Goal: Task Accomplishment & Management: Use online tool/utility

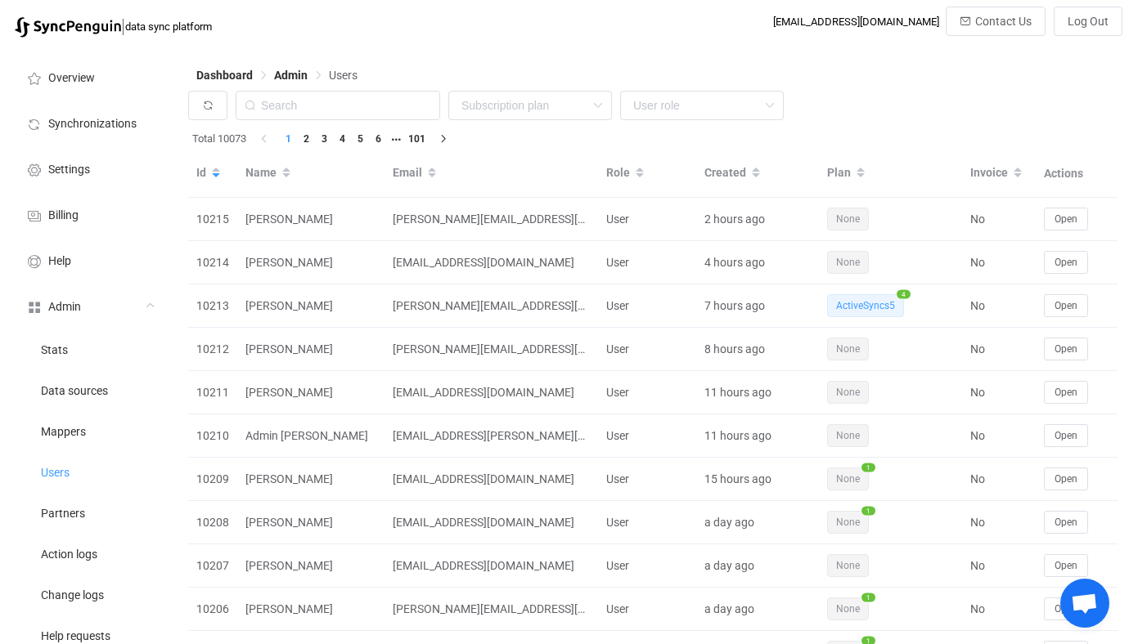
click at [117, 340] on li "Stats" at bounding box center [90, 349] width 164 height 41
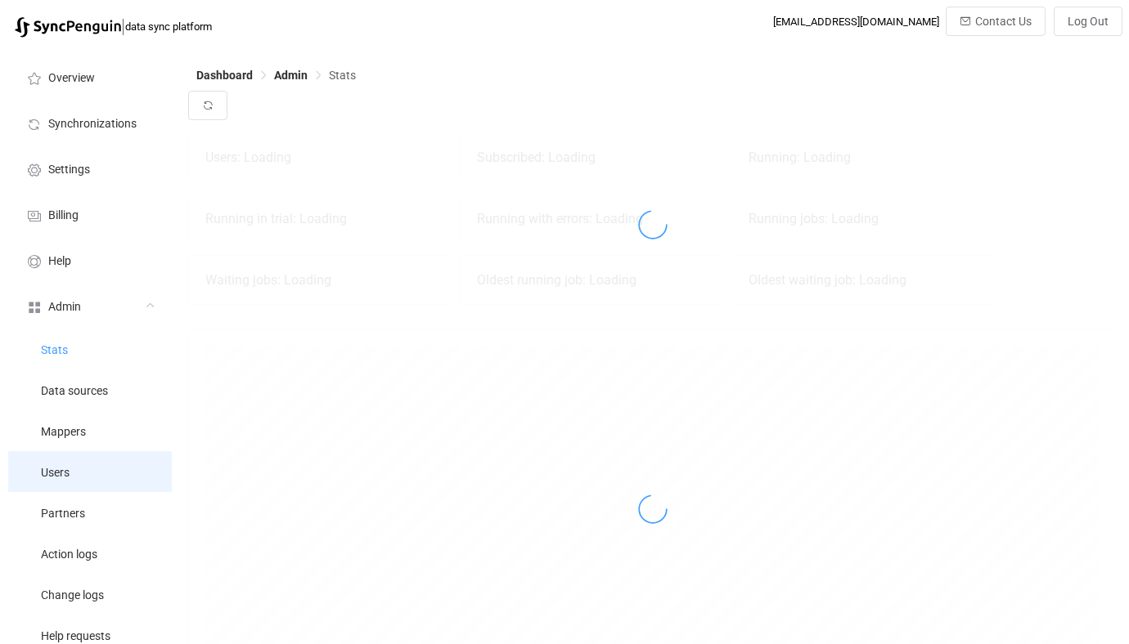
scroll to position [361, 929]
click at [92, 465] on li "Users" at bounding box center [90, 471] width 164 height 41
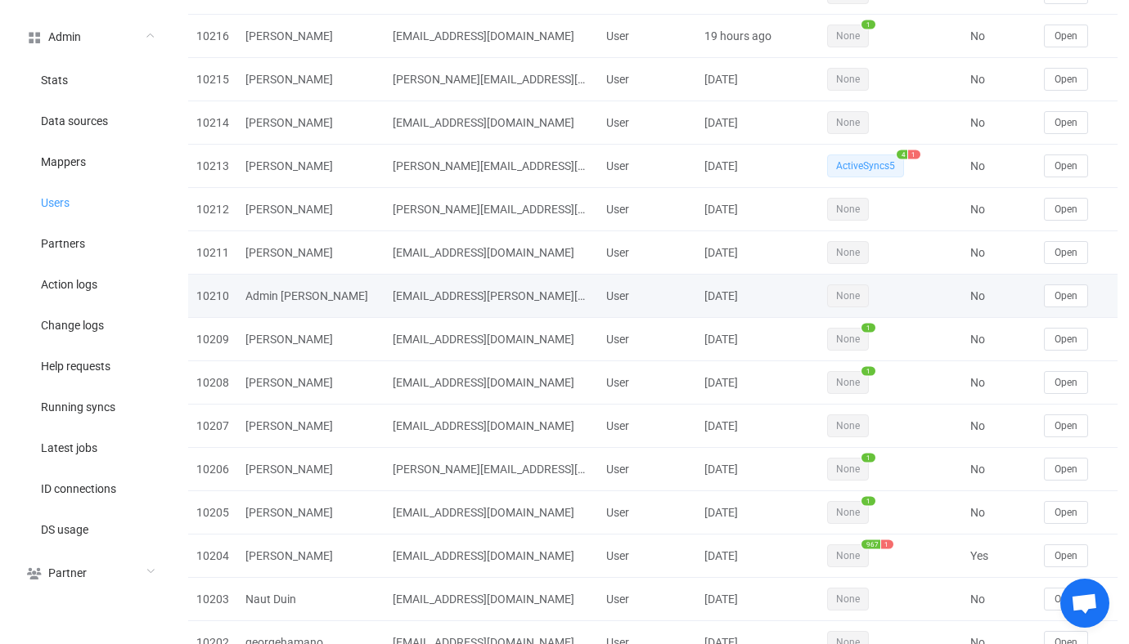
scroll to position [267, 0]
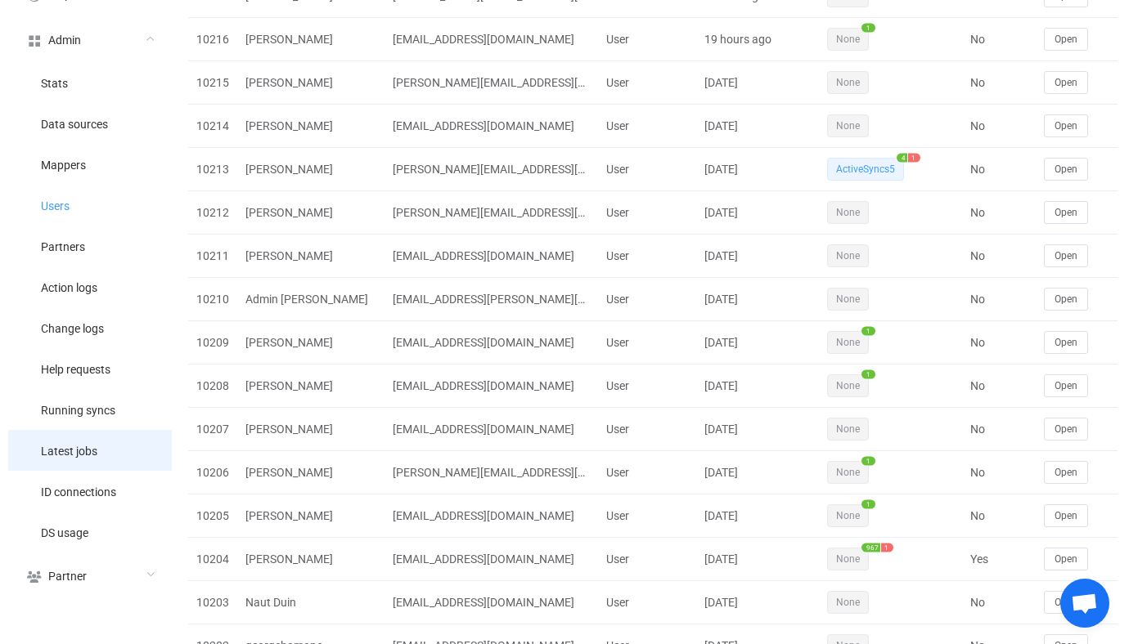
click at [97, 441] on li "Latest jobs" at bounding box center [90, 450] width 164 height 41
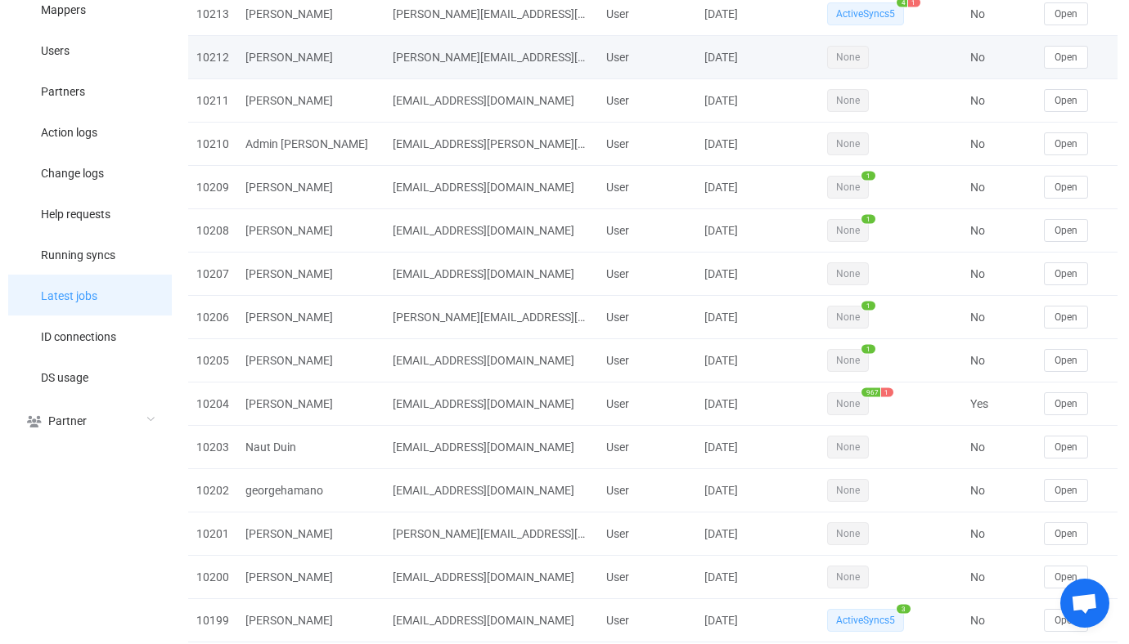
scroll to position [0, 0]
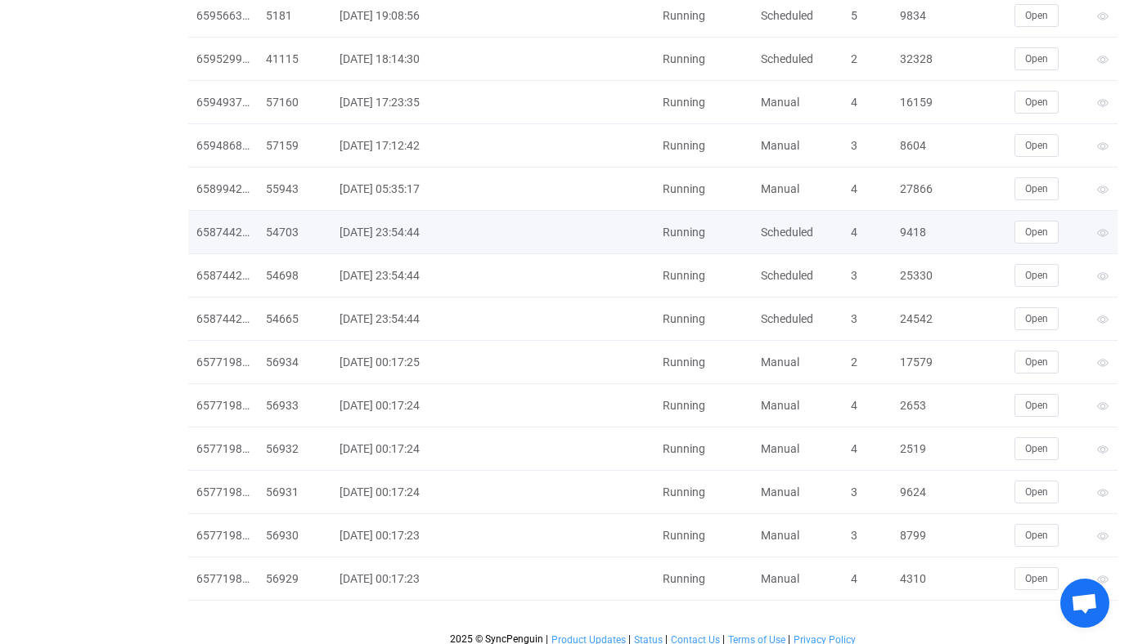
scroll to position [3787, 0]
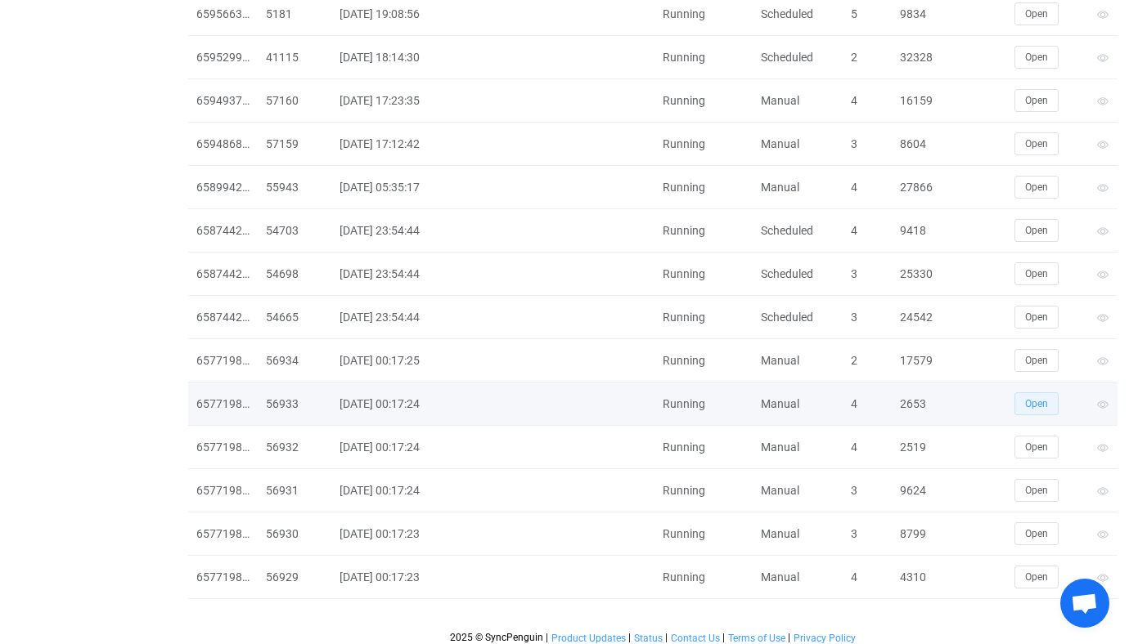
click at [1048, 397] on button "Open" at bounding box center [1036, 404] width 44 height 23
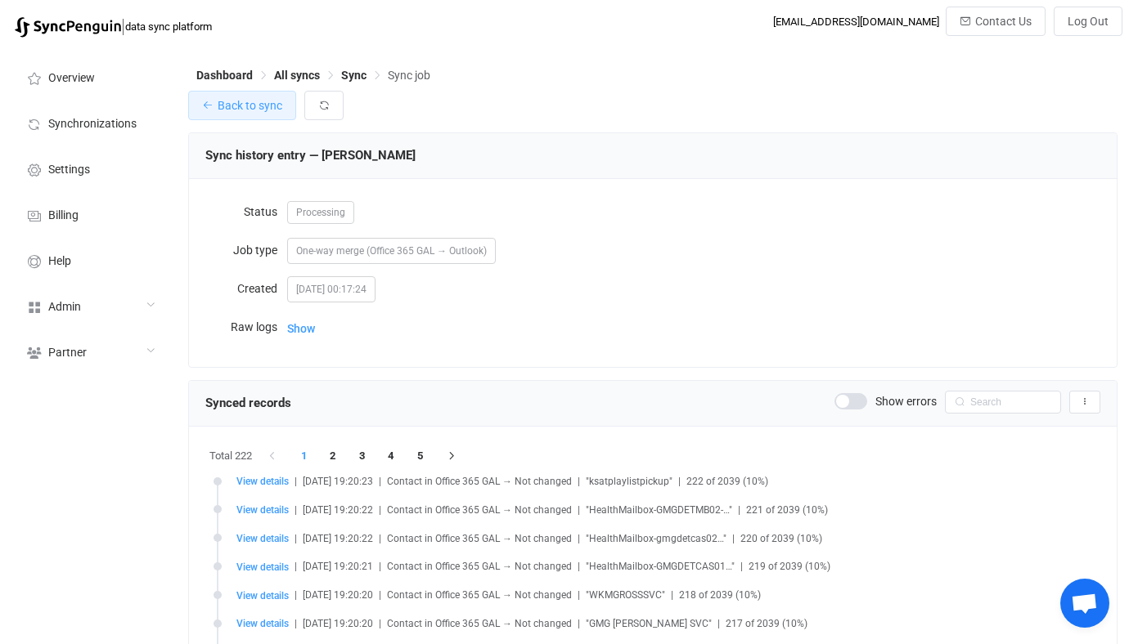
click at [281, 114] on button "Back to sync" at bounding box center [242, 105] width 108 height 29
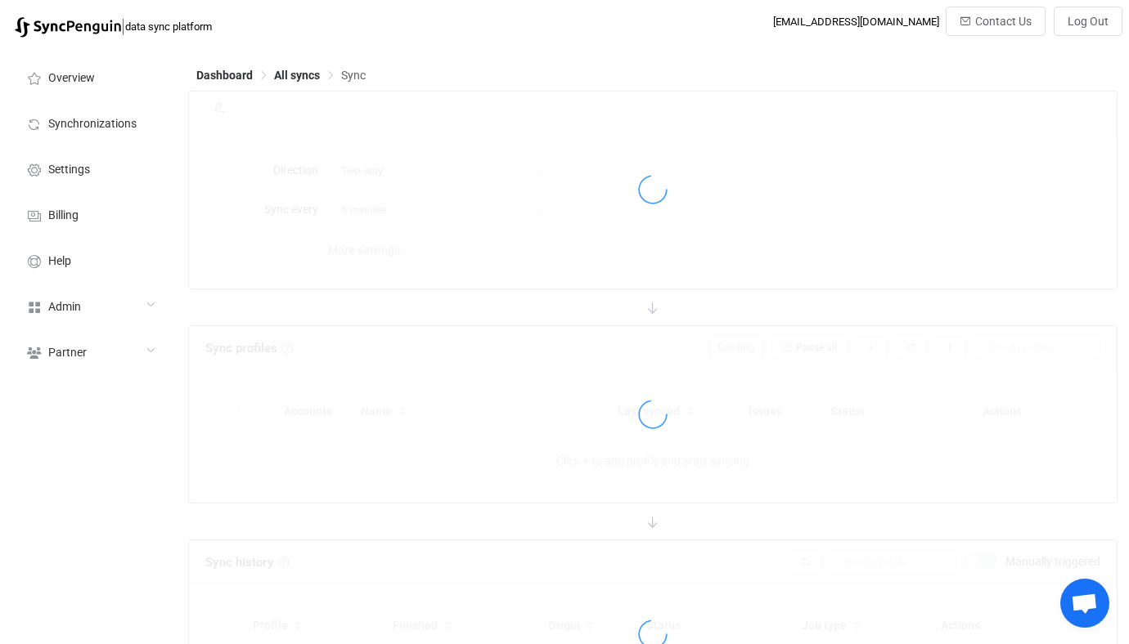
type input "Office 365 GAL → Outlook (one to many)"
type input "24 hours"
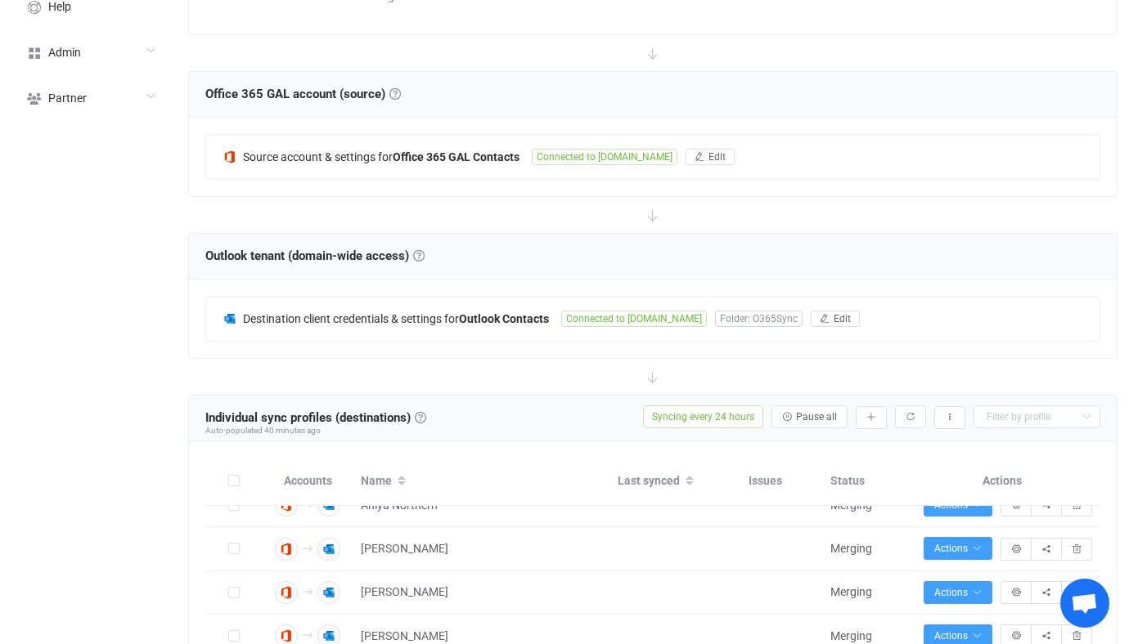
scroll to position [362, 0]
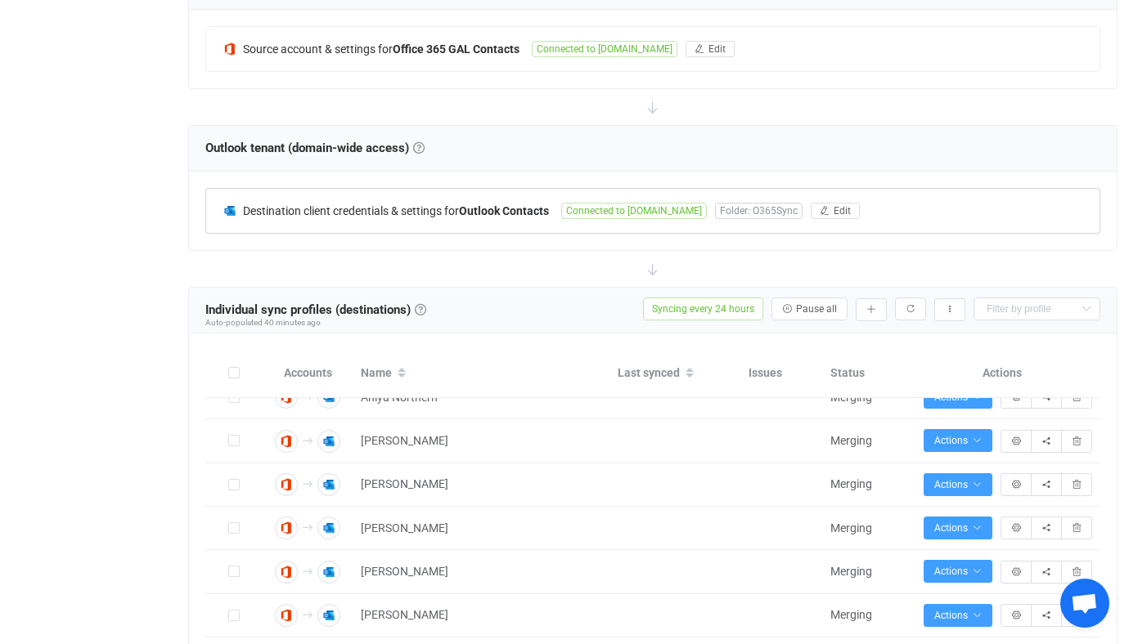
click at [561, 213] on div "Destination client credentials & settings for Outlook Contacts" at bounding box center [391, 210] width 339 height 15
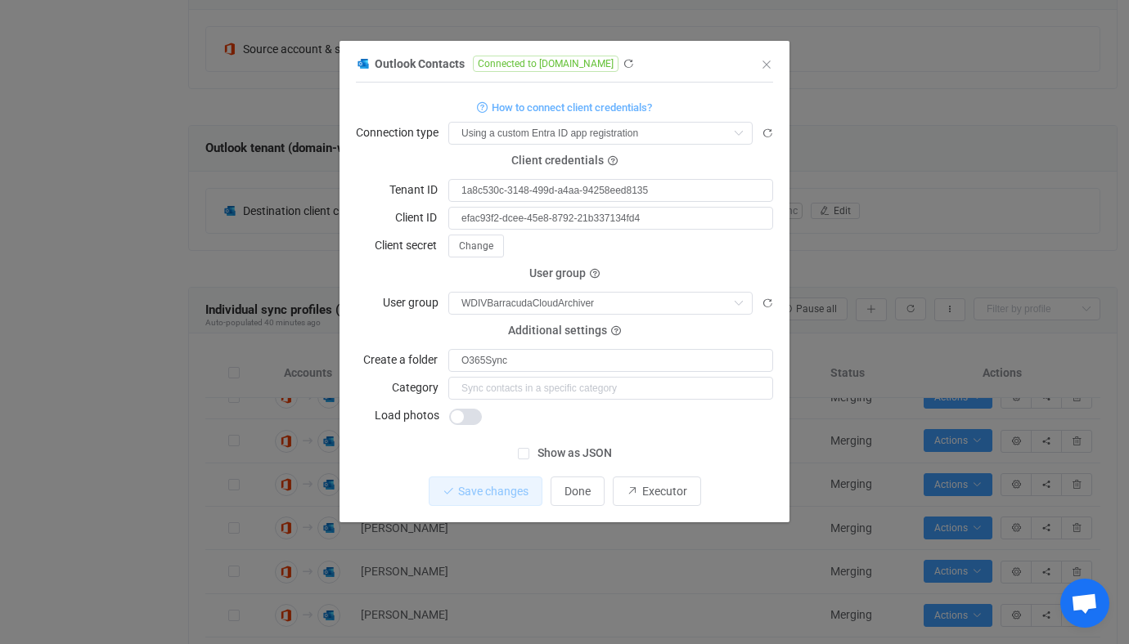
click at [297, 223] on div "Outlook Contacts Connected to [DOMAIN_NAME] 1 { { "connectionType": "custom", "…" at bounding box center [564, 322] width 1129 height 644
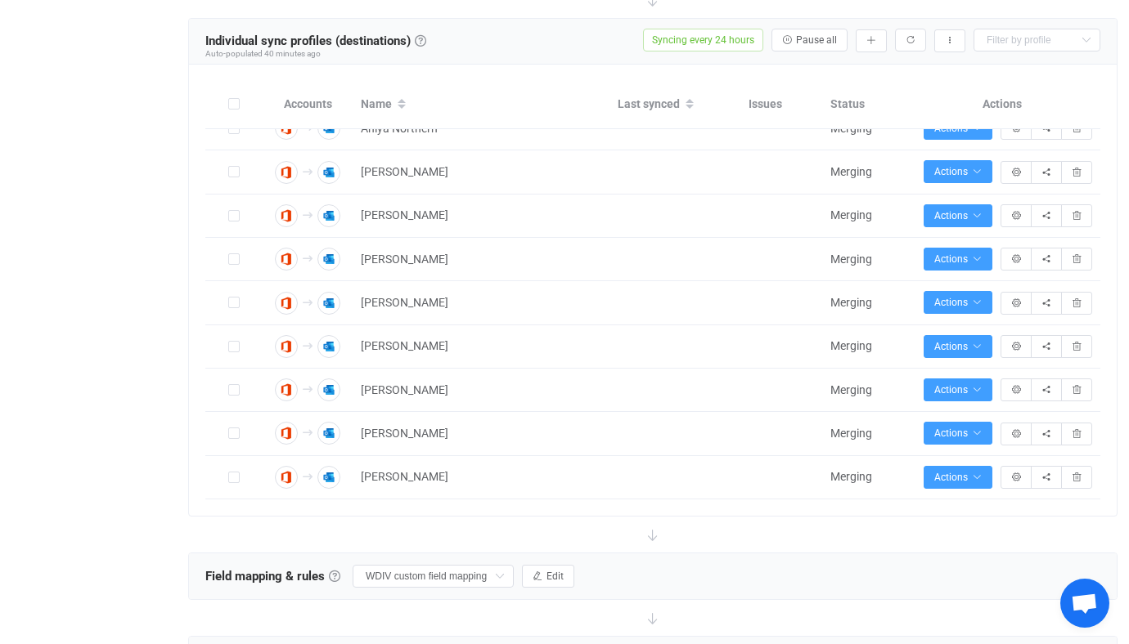
scroll to position [581, 0]
